Goal: Information Seeking & Learning: Understand process/instructions

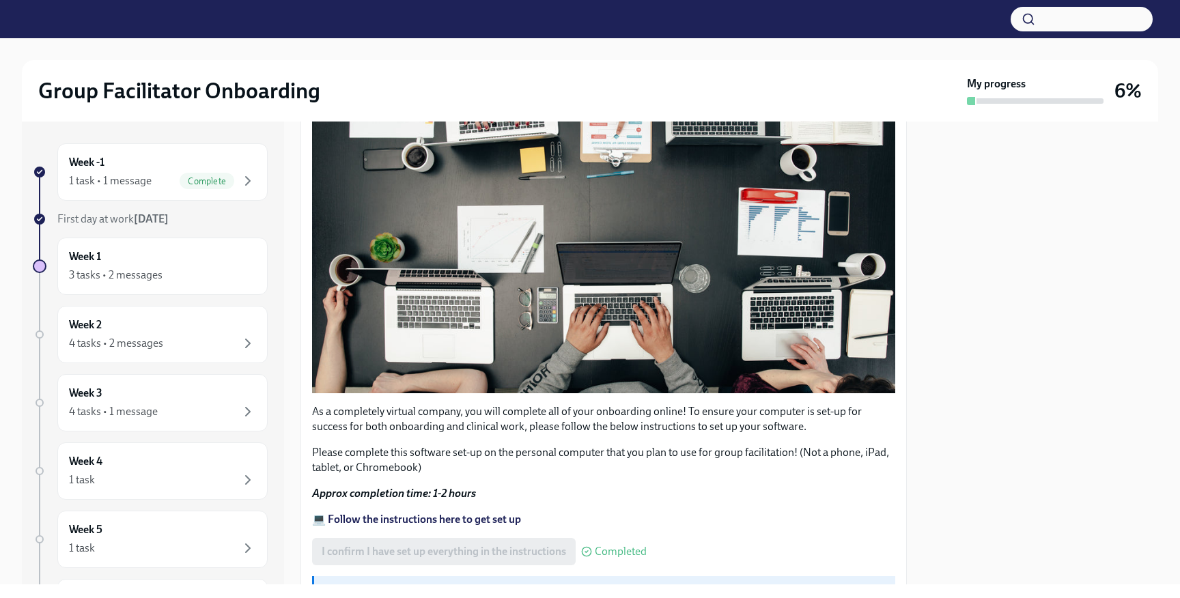
scroll to position [412, 0]
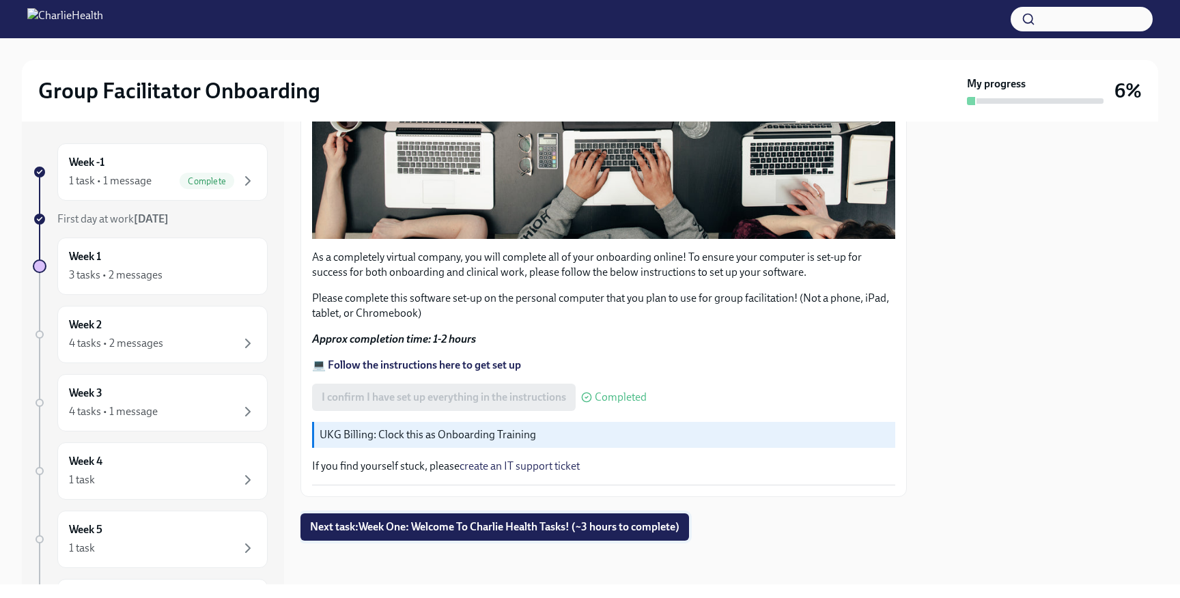
click at [481, 524] on span "Next task : Week One: Welcome To Charlie Health Tasks! (~3 hours to complete)" at bounding box center [494, 527] width 369 height 14
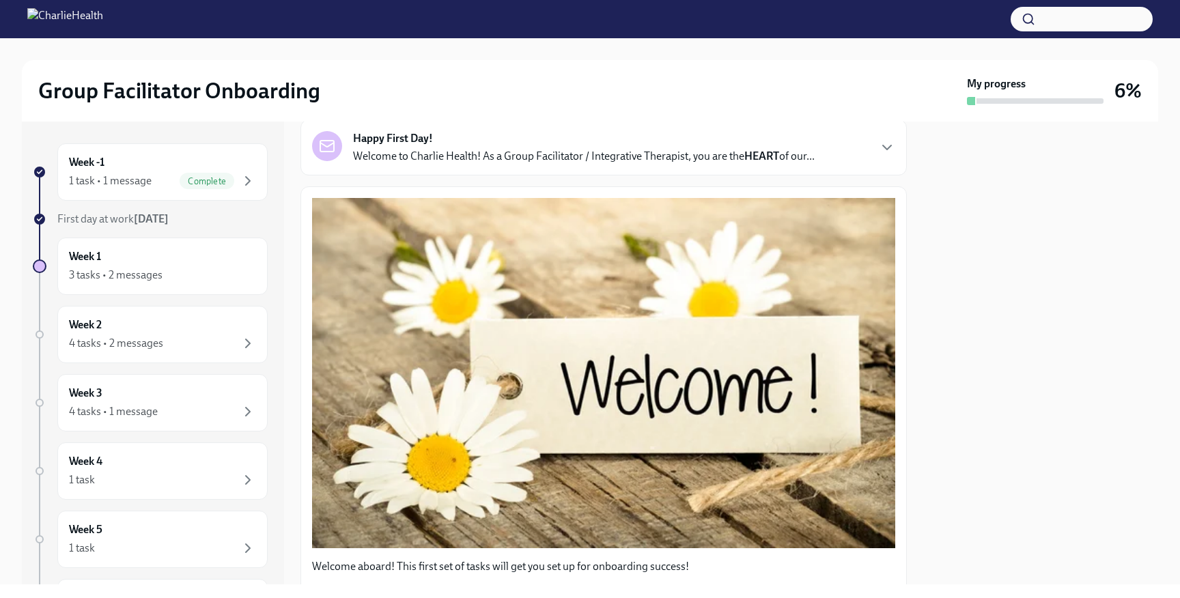
scroll to position [94, 0]
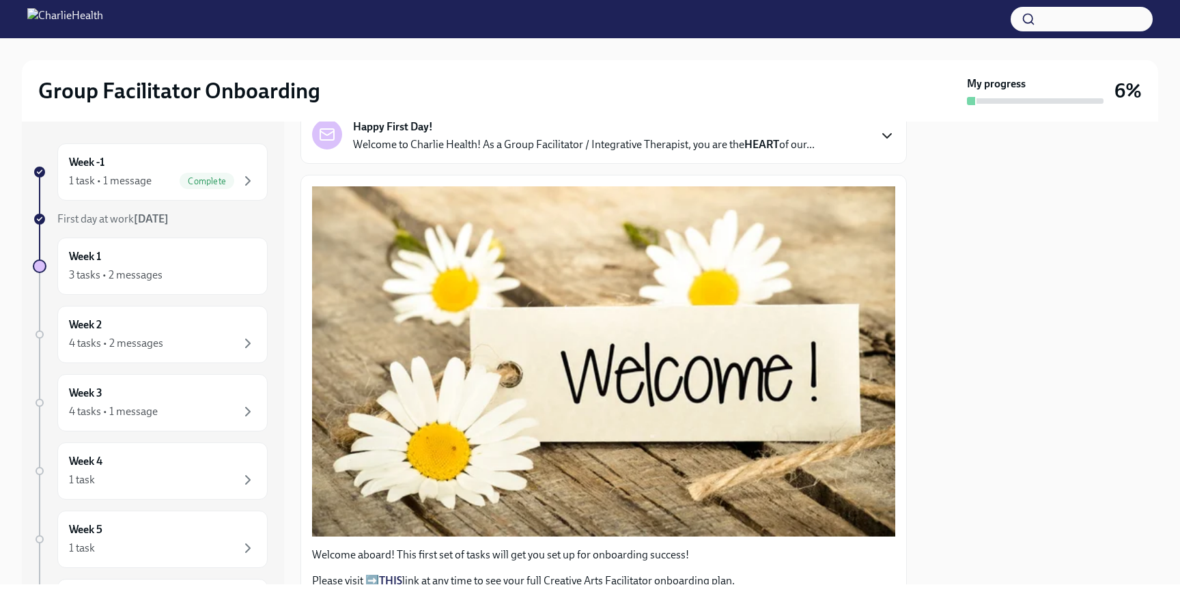
click at [881, 134] on icon "button" at bounding box center [887, 136] width 16 height 16
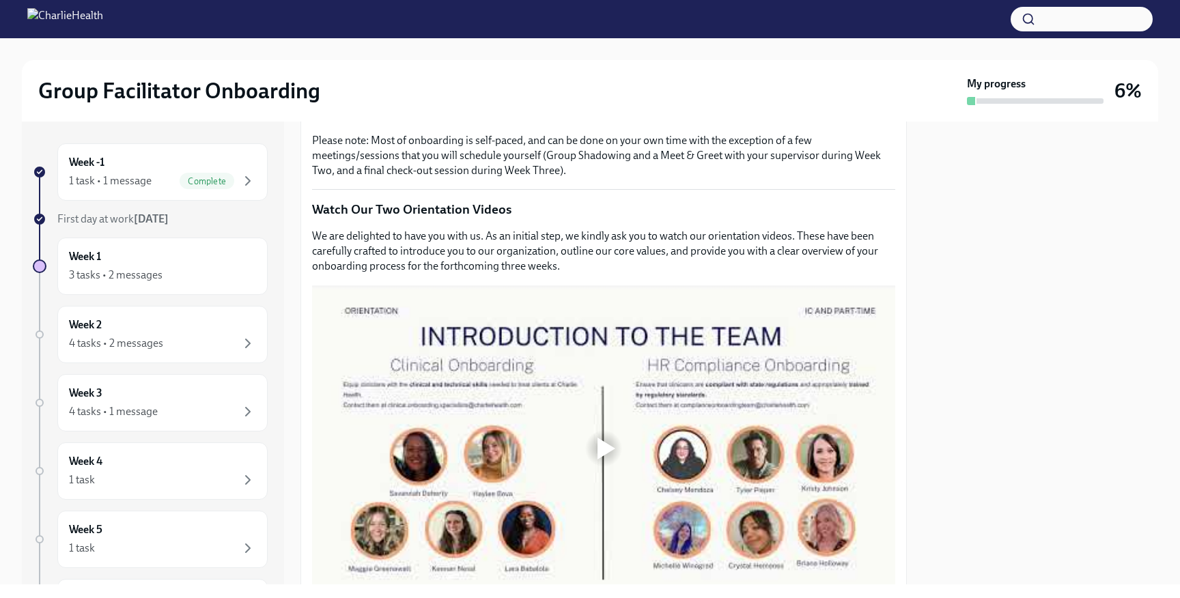
scroll to position [929, 0]
click at [384, 122] on strong "THIS" at bounding box center [390, 115] width 23 height 13
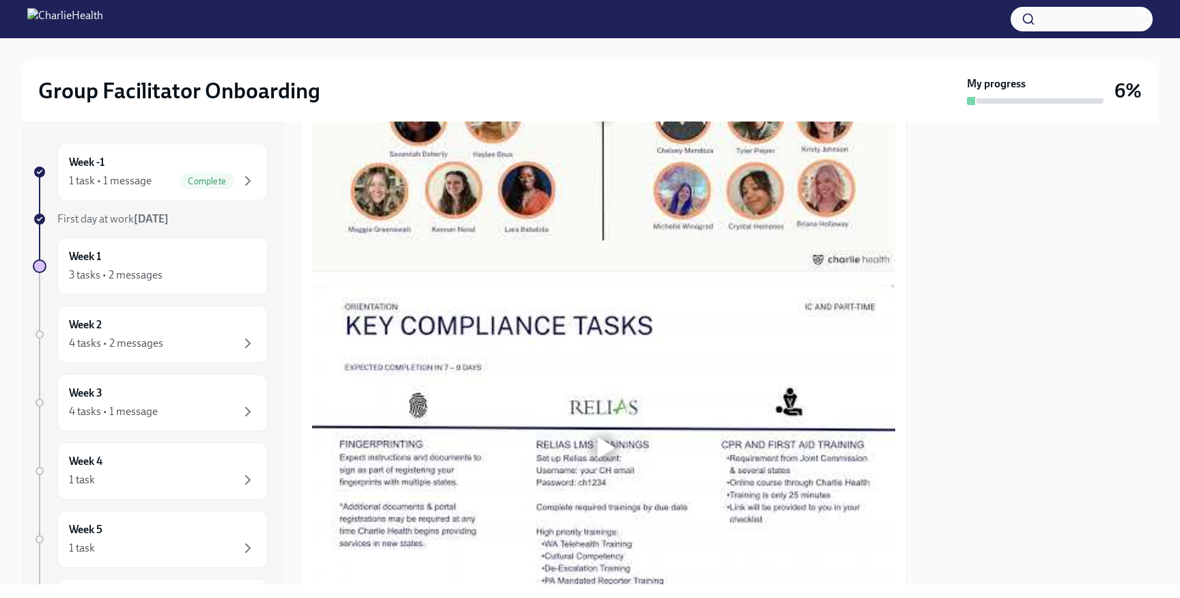
scroll to position [1293, 0]
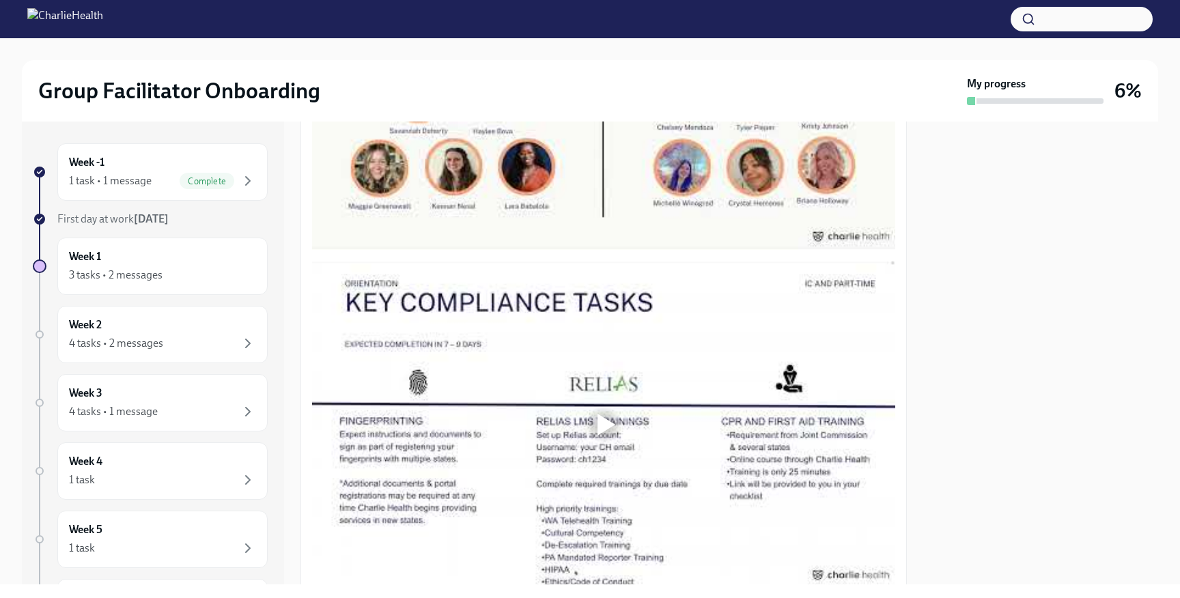
click at [602, 97] on div at bounding box center [606, 86] width 18 height 22
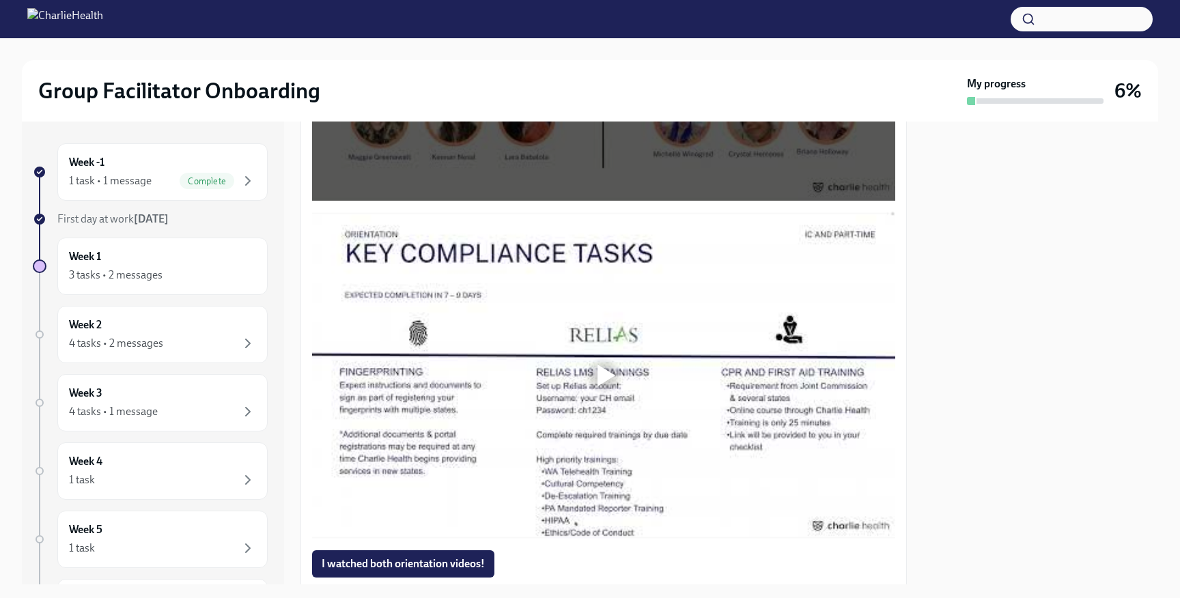
scroll to position [981, 0]
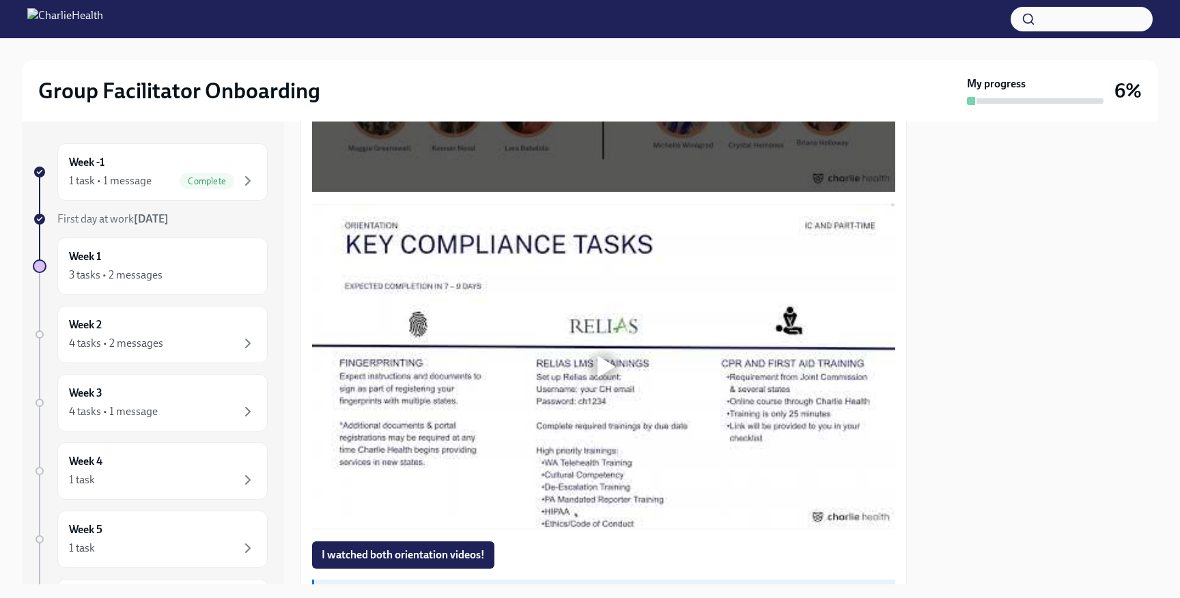
click at [602, 366] on div at bounding box center [606, 367] width 18 height 22
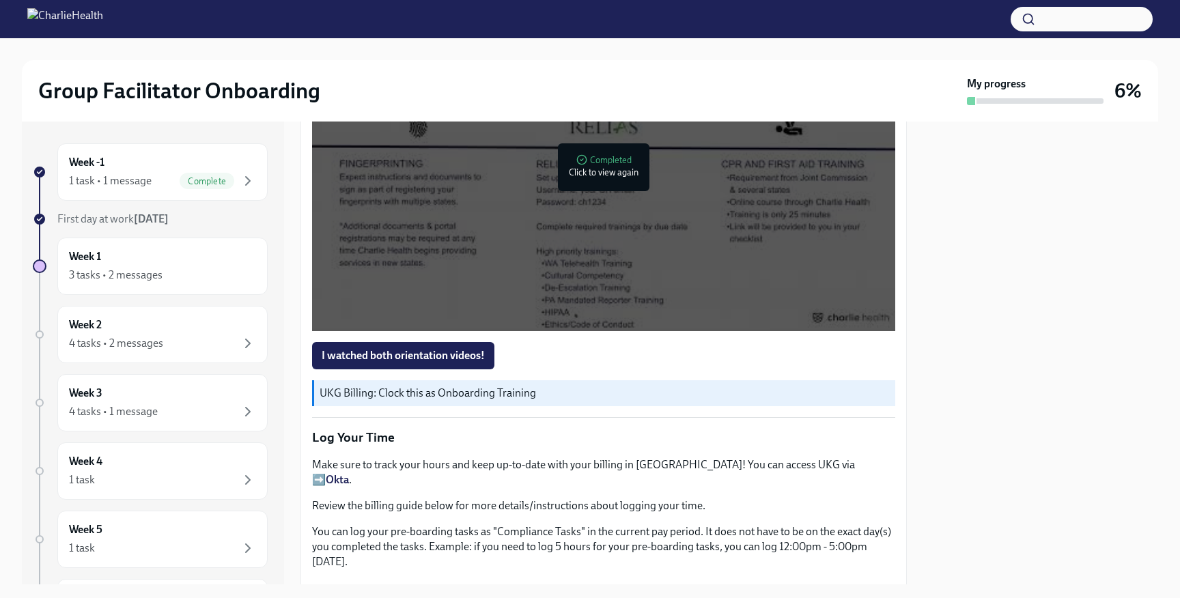
scroll to position [1182, 0]
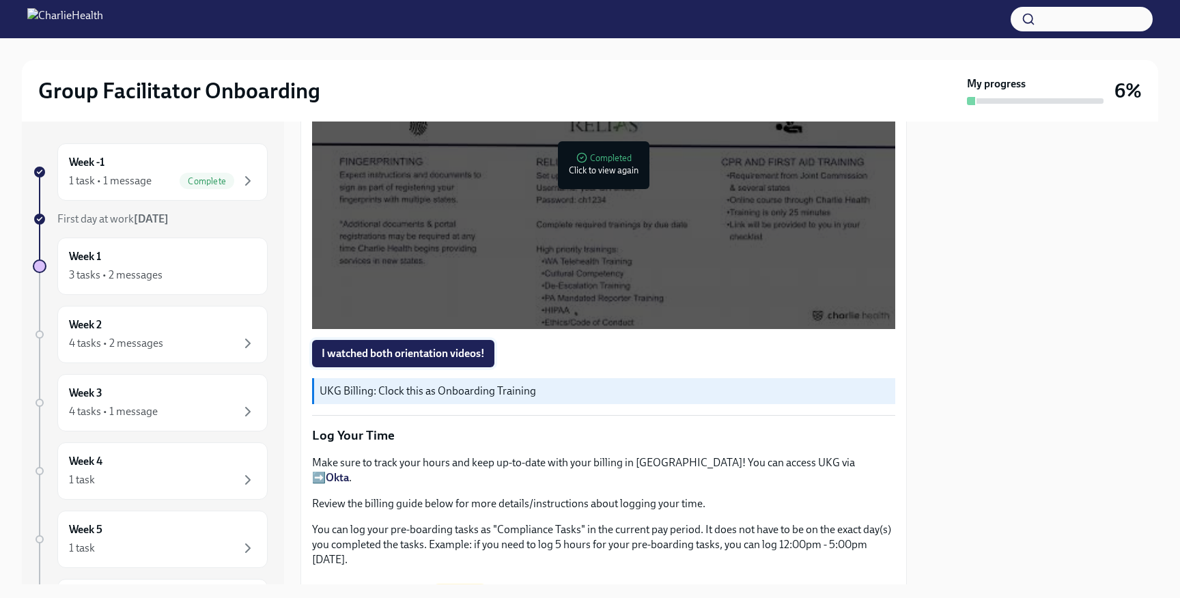
click at [405, 351] on span "I watched both orientation videos!" at bounding box center [403, 354] width 163 height 14
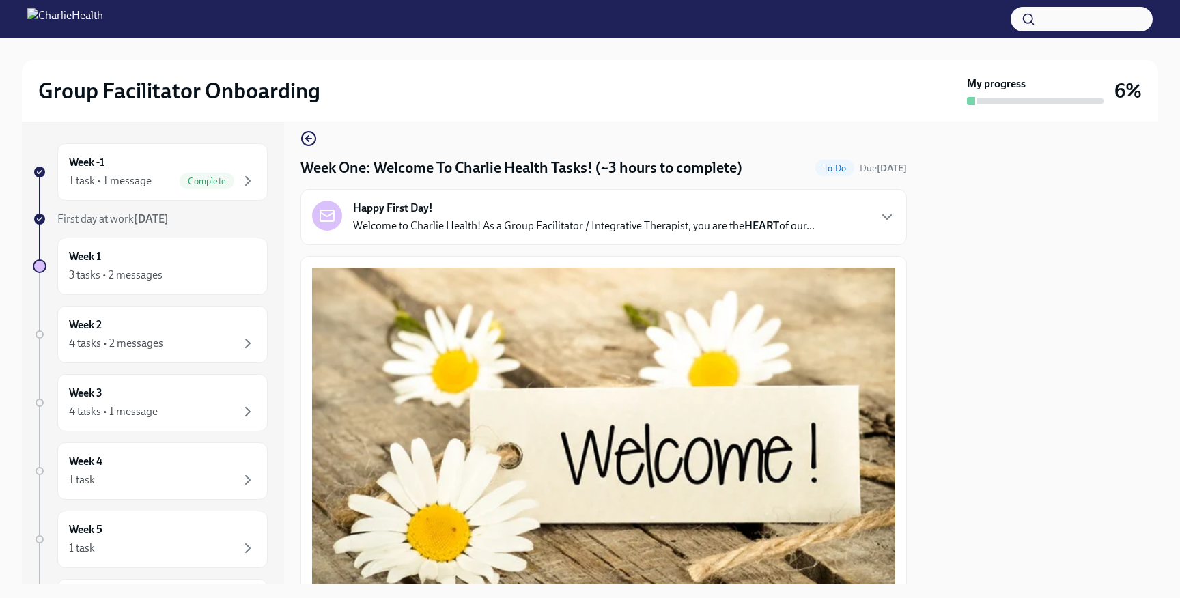
scroll to position [19, 0]
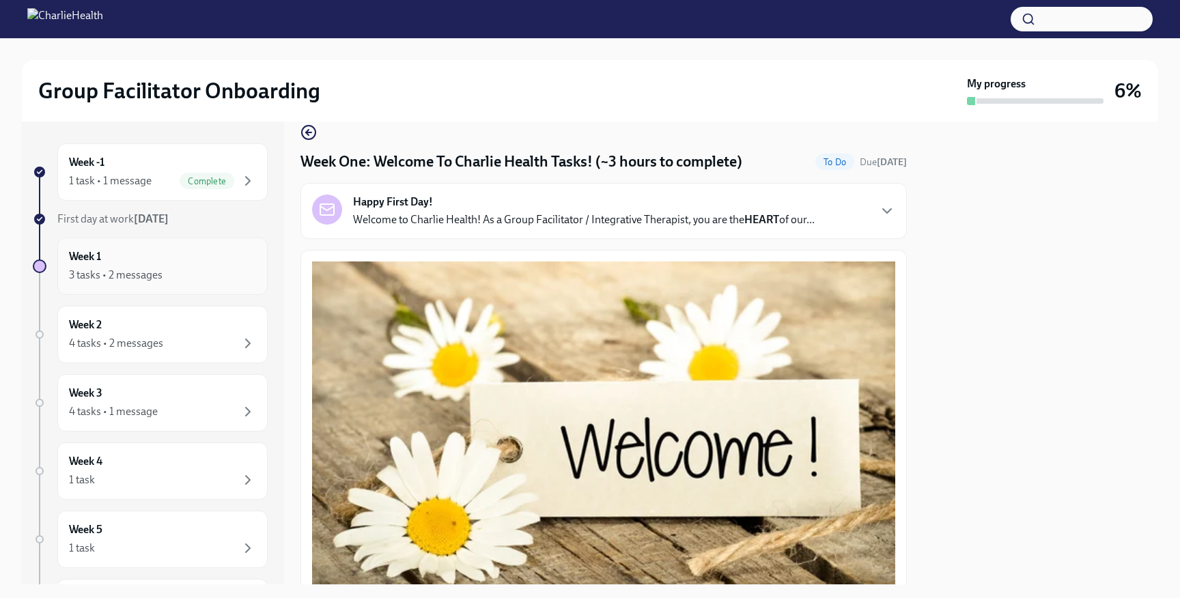
click at [173, 264] on div "Week 1 3 tasks • 2 messages" at bounding box center [162, 266] width 187 height 34
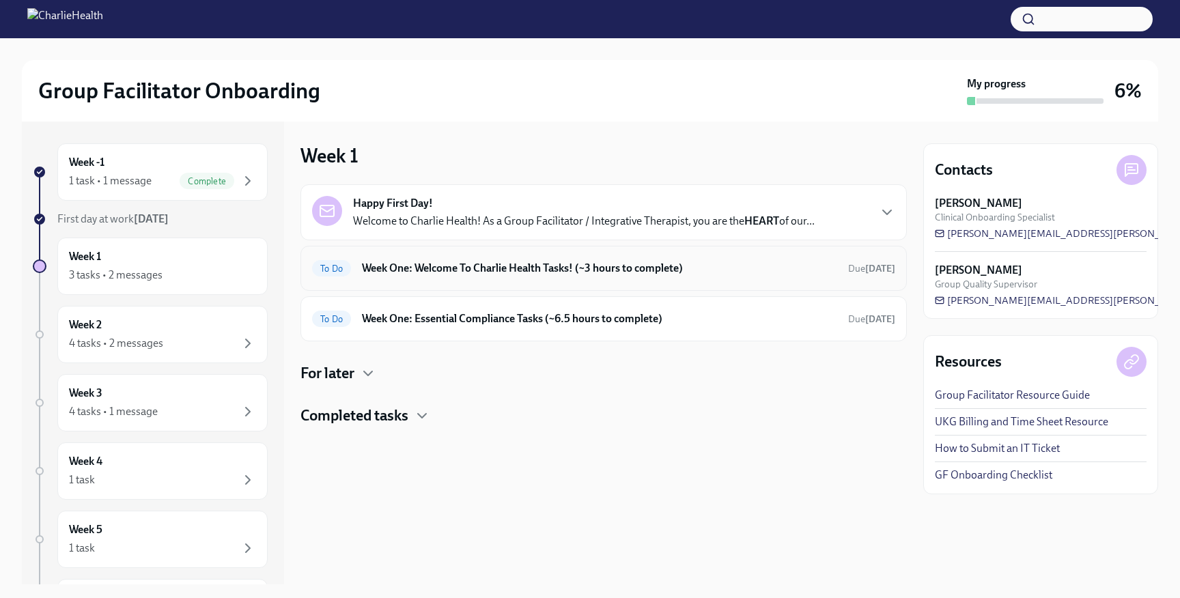
click at [490, 268] on h6 "Week One: Welcome To Charlie Health Tasks! (~3 hours to complete)" at bounding box center [599, 268] width 475 height 15
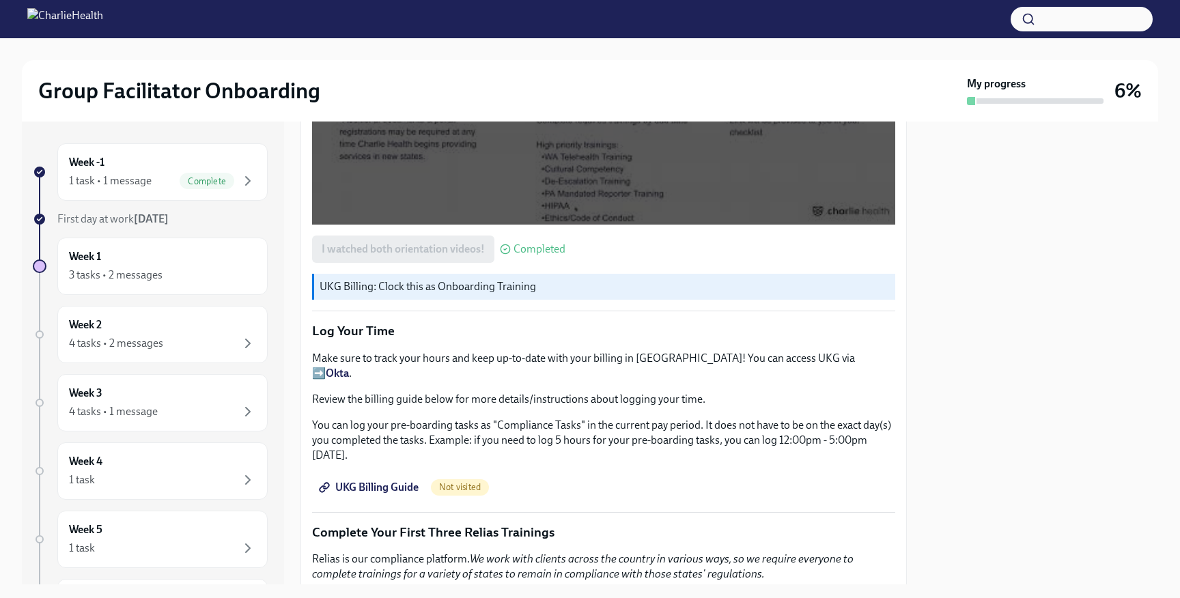
scroll to position [1280, 0]
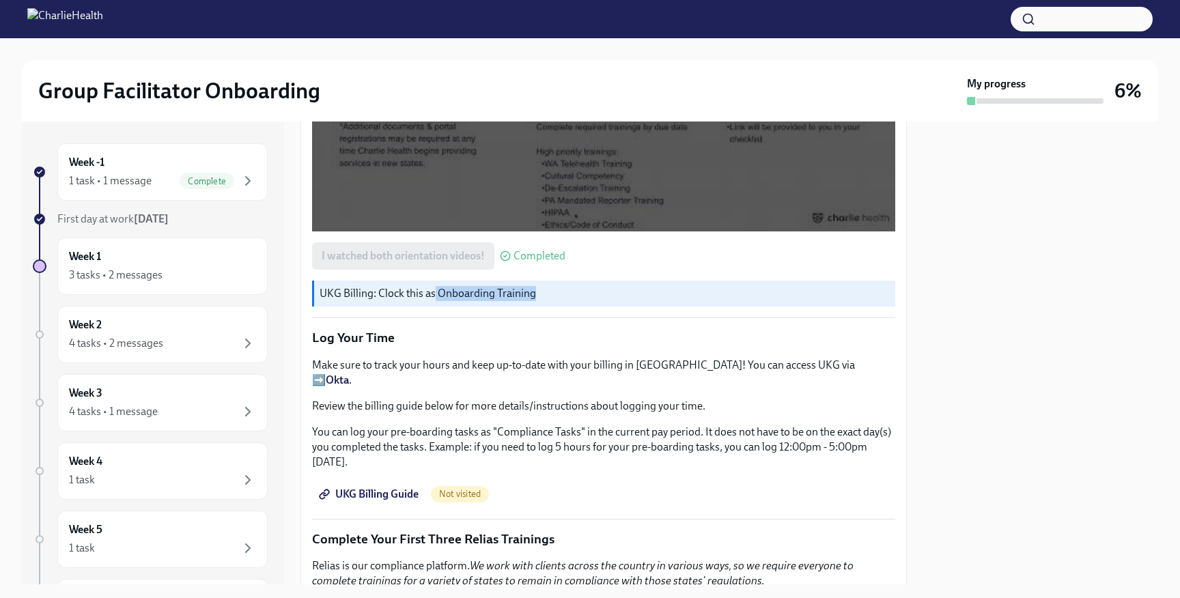
drag, startPoint x: 549, startPoint y: 294, endPoint x: 432, endPoint y: 293, distance: 116.7
click at [432, 292] on p "UKG Billing: Clock this as Onboarding Training" at bounding box center [604, 293] width 570 height 15
copy p "Onboarding Training"
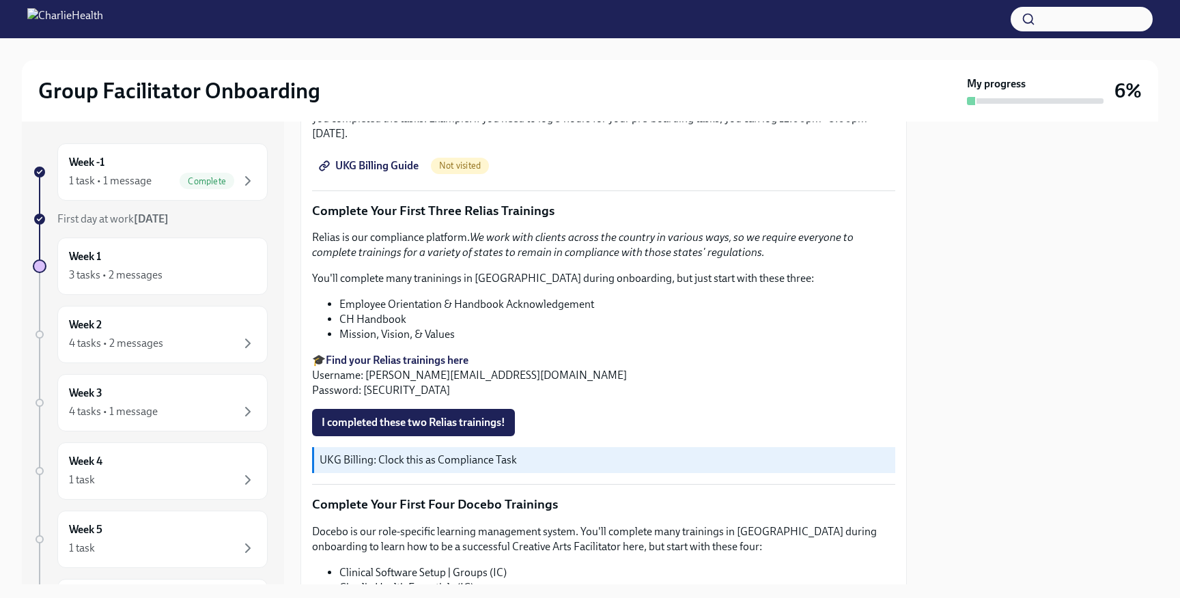
scroll to position [1612, 0]
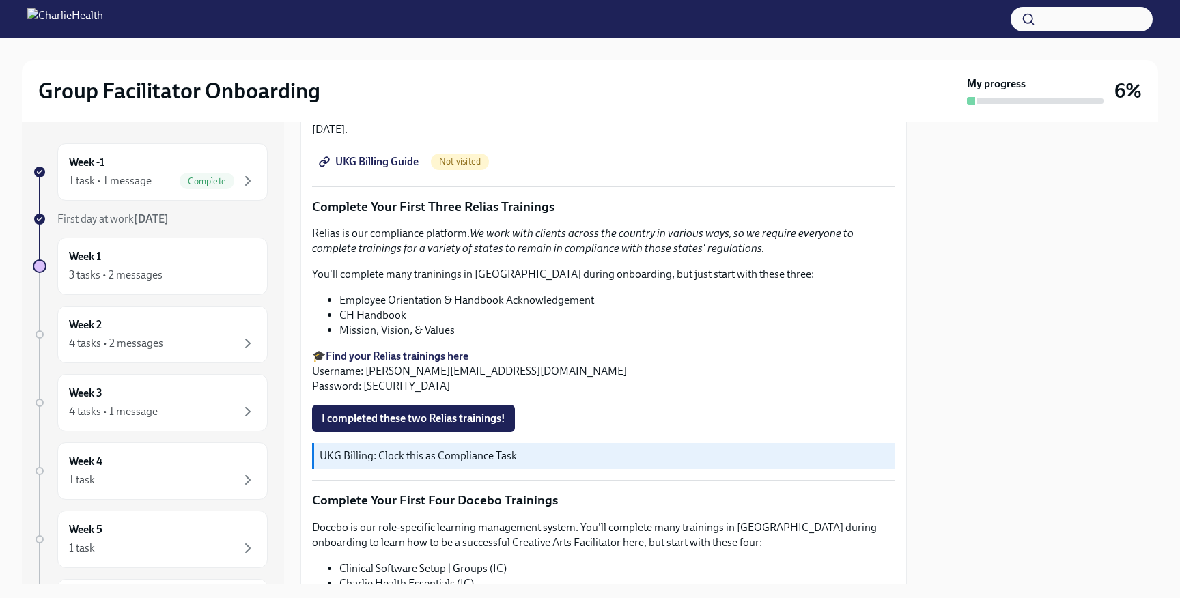
click at [401, 371] on p "🎓 Find your Relias trainings here Username: [PERSON_NAME][EMAIL_ADDRESS][DOMAIN…" at bounding box center [603, 371] width 583 height 45
click at [375, 349] on strong "Find your Relias trainings here" at bounding box center [397, 355] width 143 height 13
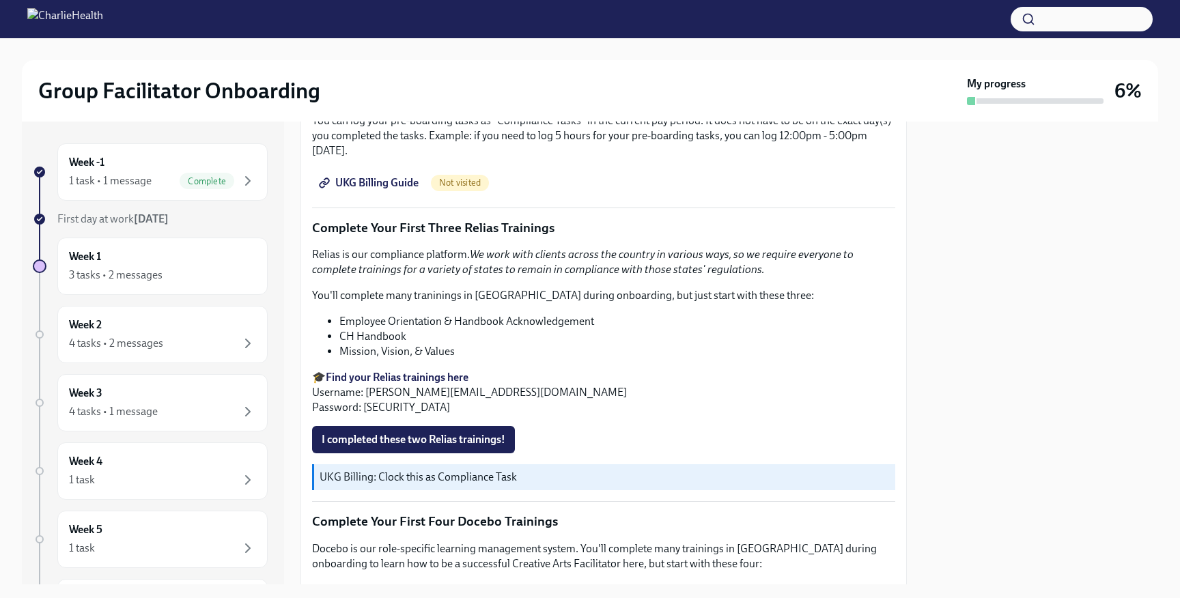
scroll to position [1594, 0]
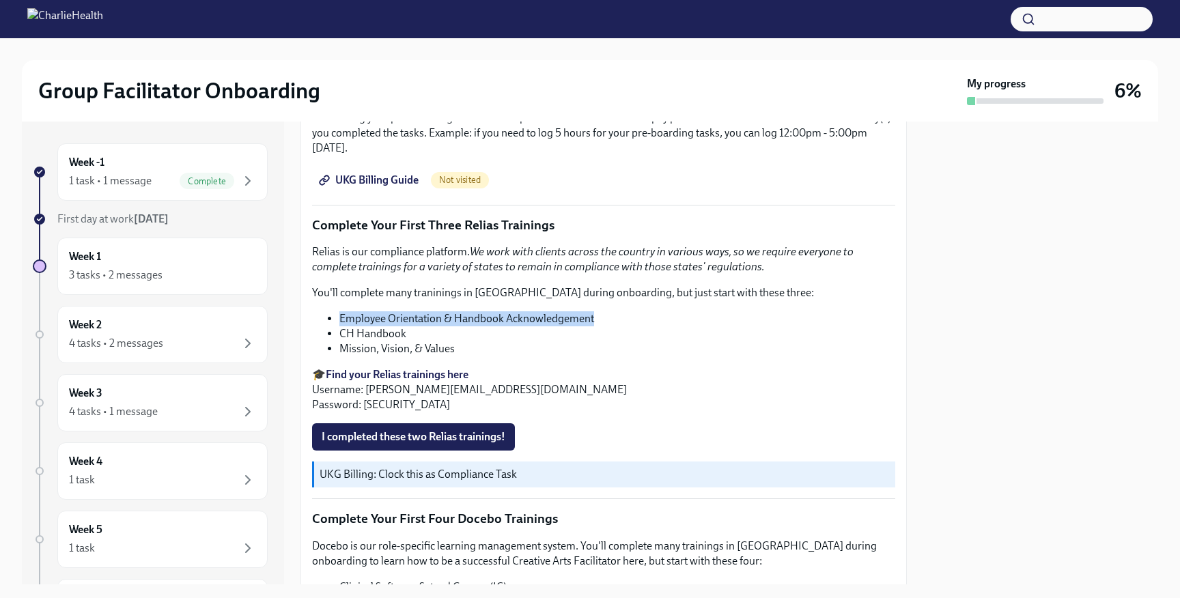
drag, startPoint x: 612, startPoint y: 311, endPoint x: 337, endPoint y: 309, distance: 274.4
click at [337, 311] on ul "Employee Orientation & Handbook Acknowledgement CH Handbook Mission, Vision, & …" at bounding box center [603, 333] width 583 height 45
copy li "Employee Orientation & Handbook Acknowledgement"
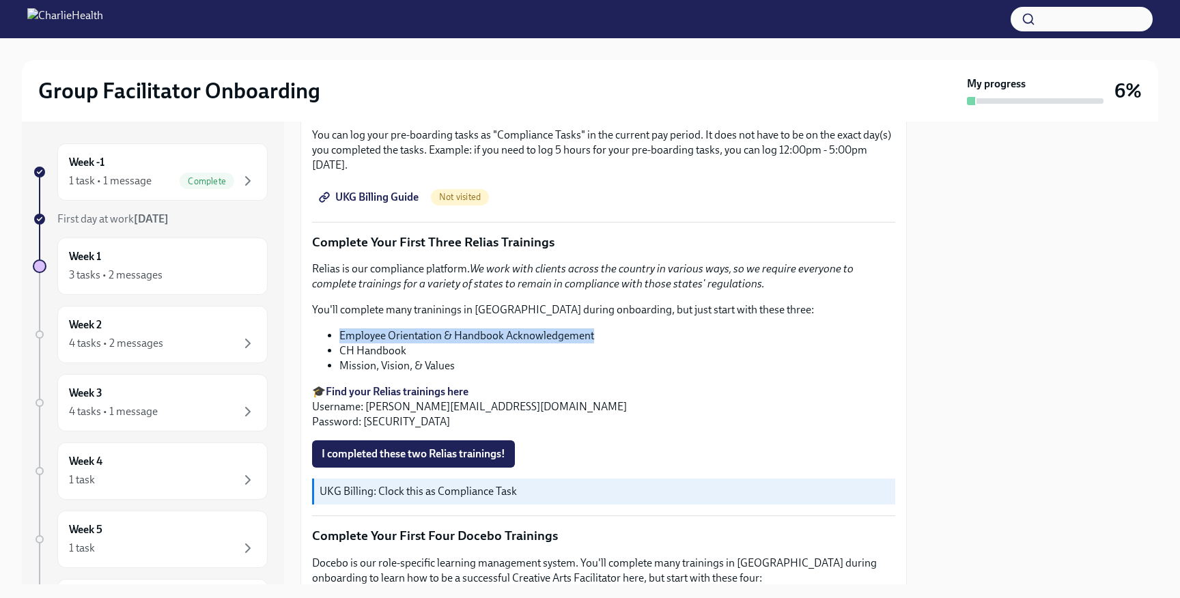
scroll to position [1570, 0]
